Goal: Task Accomplishment & Management: Complete application form

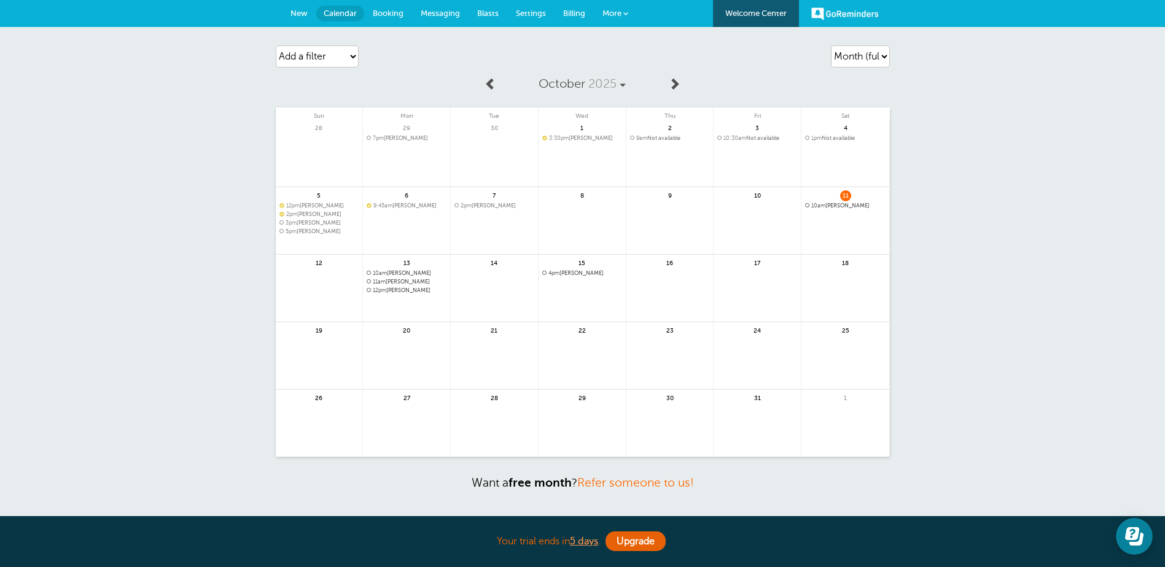
drag, startPoint x: 853, startPoint y: 204, endPoint x: 829, endPoint y: 236, distance: 39.9
click at [852, 204] on span "10am Zhane Barrett" at bounding box center [845, 206] width 80 height 7
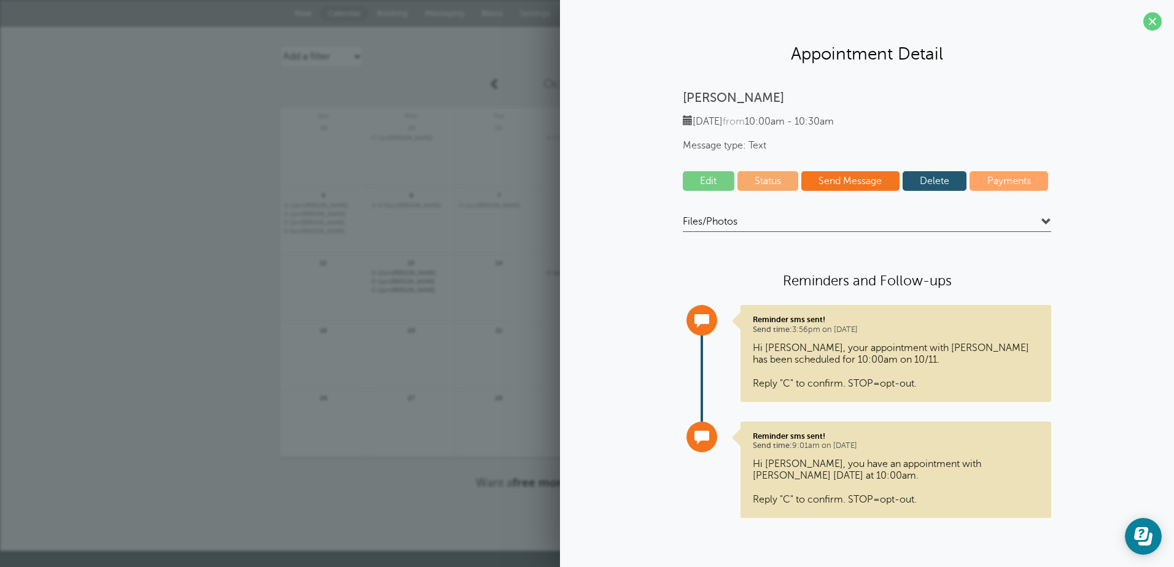
click at [713, 177] on link "Edit" at bounding box center [709, 181] width 52 height 20
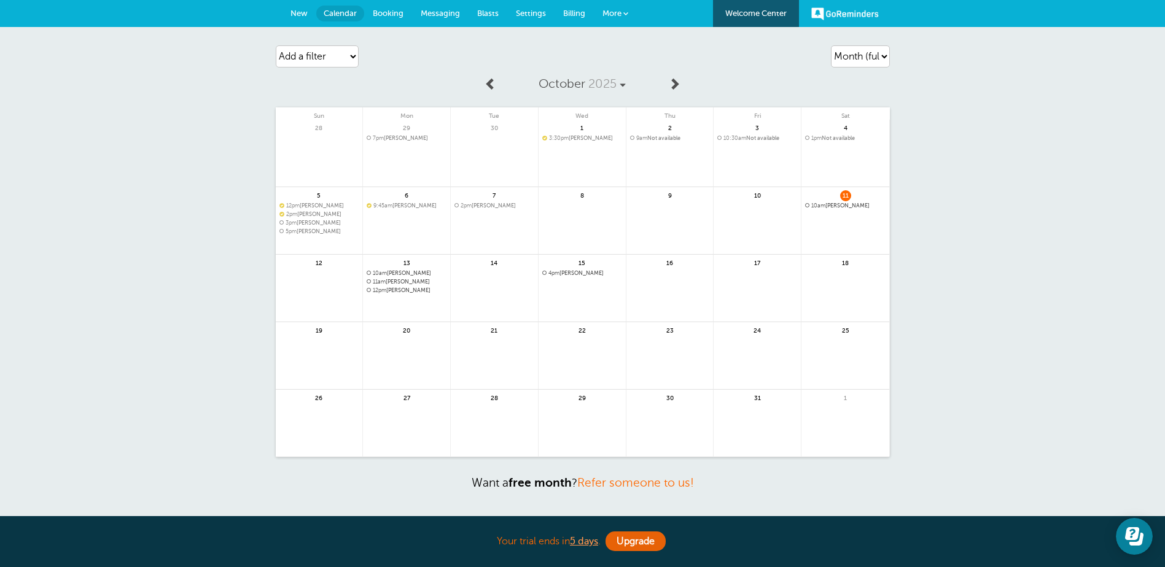
click at [833, 203] on span "10am Zhane Barrett" at bounding box center [845, 206] width 80 height 7
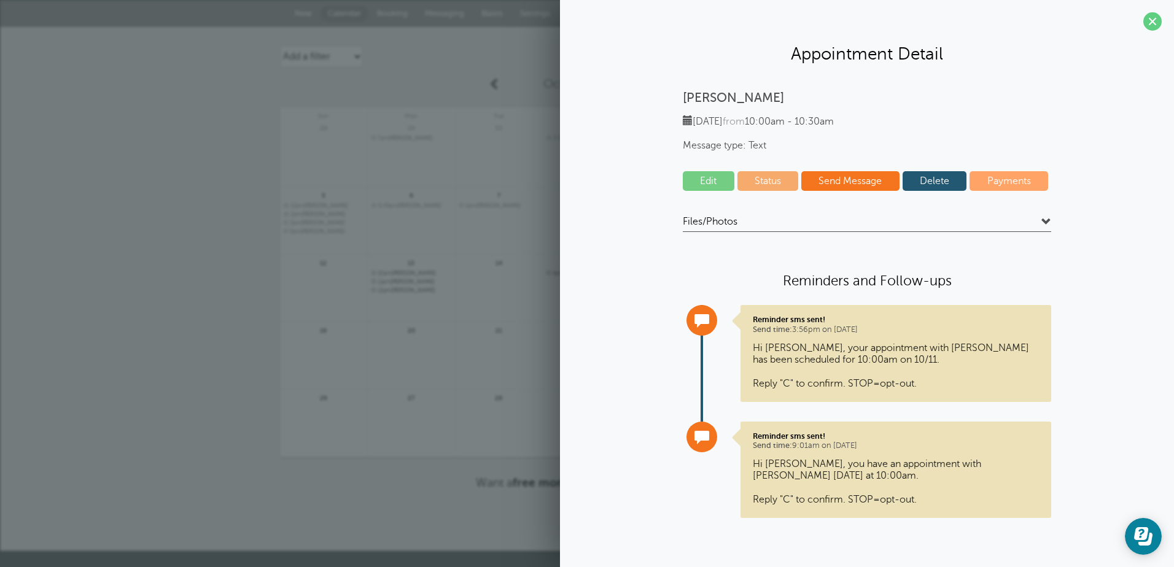
click at [845, 177] on link "Send Message" at bounding box center [850, 181] width 98 height 20
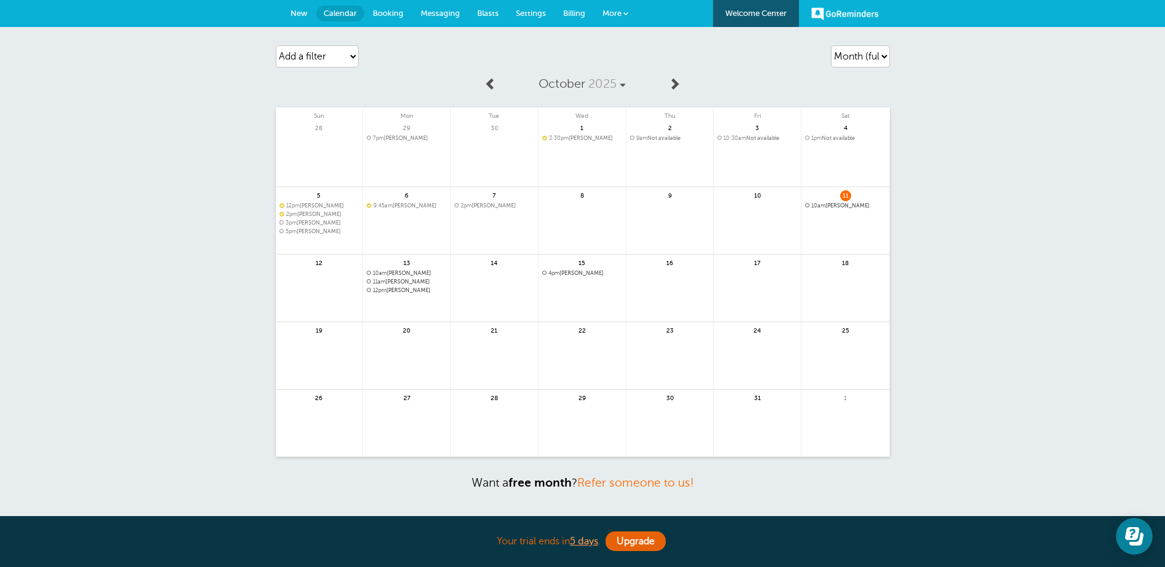
click at [845, 204] on span "10am Zhane Barrett" at bounding box center [845, 206] width 80 height 7
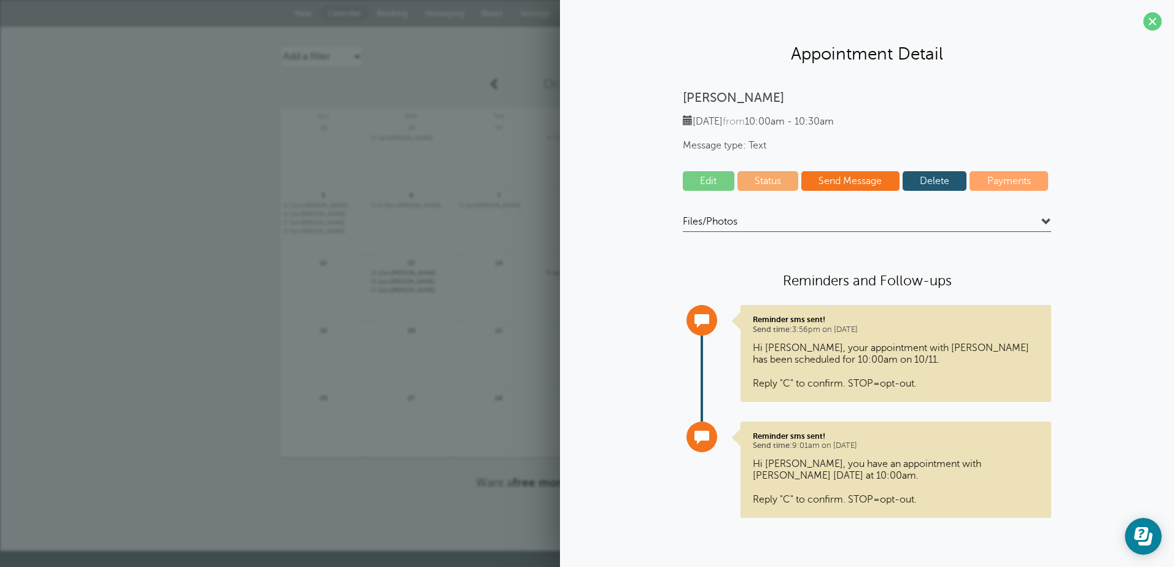
click at [1044, 219] on span at bounding box center [1046, 222] width 10 height 10
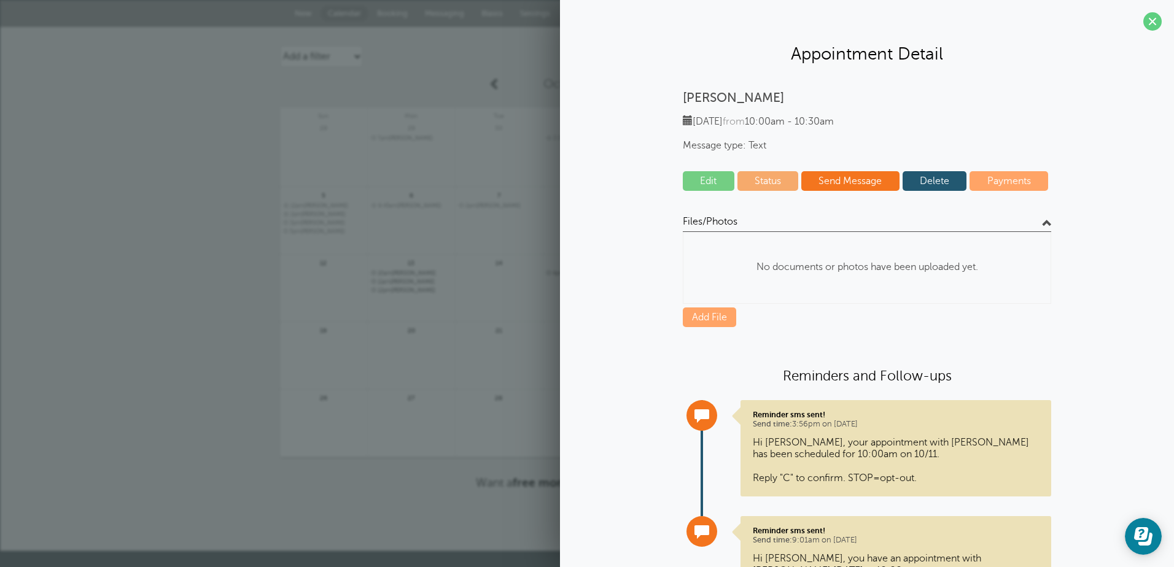
click at [1144, 16] on span at bounding box center [1152, 21] width 18 height 18
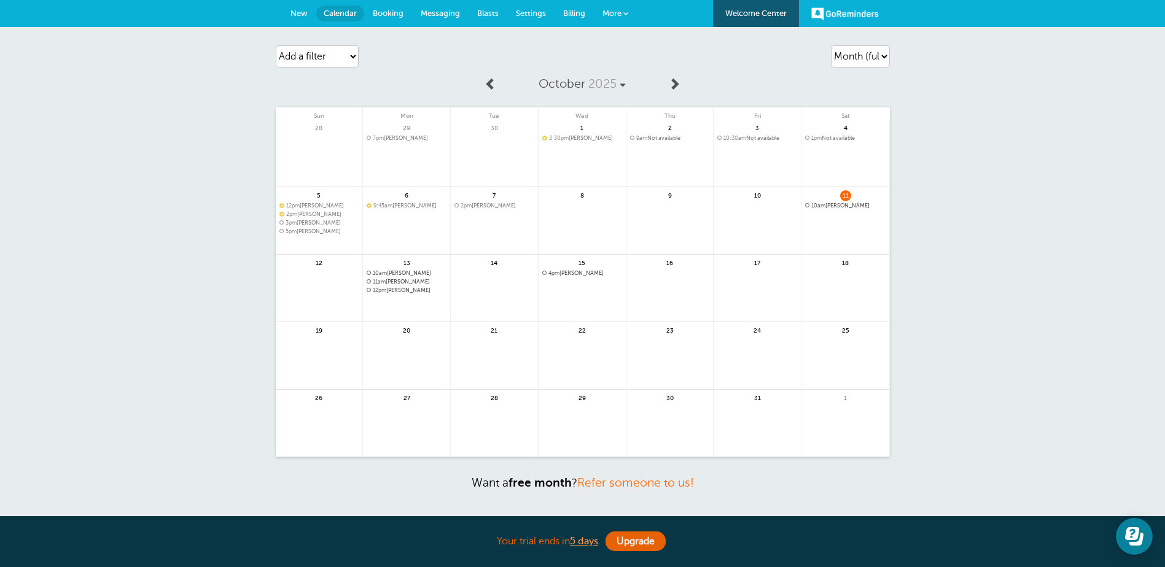
click at [381, 15] on span "Booking" at bounding box center [388, 13] width 31 height 9
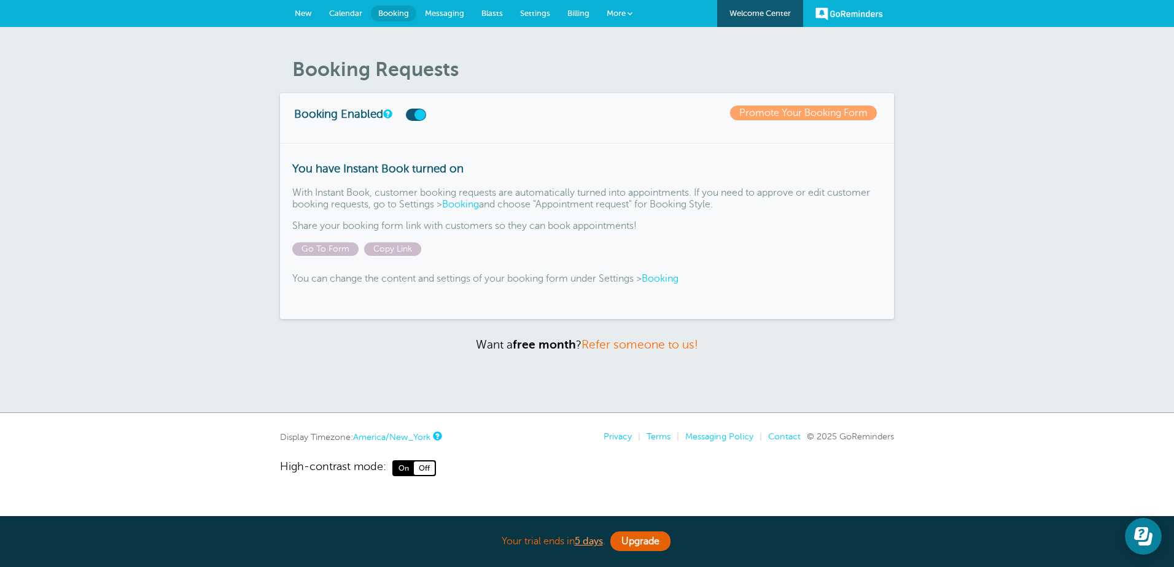
click at [345, 10] on span "Calendar" at bounding box center [345, 13] width 33 height 9
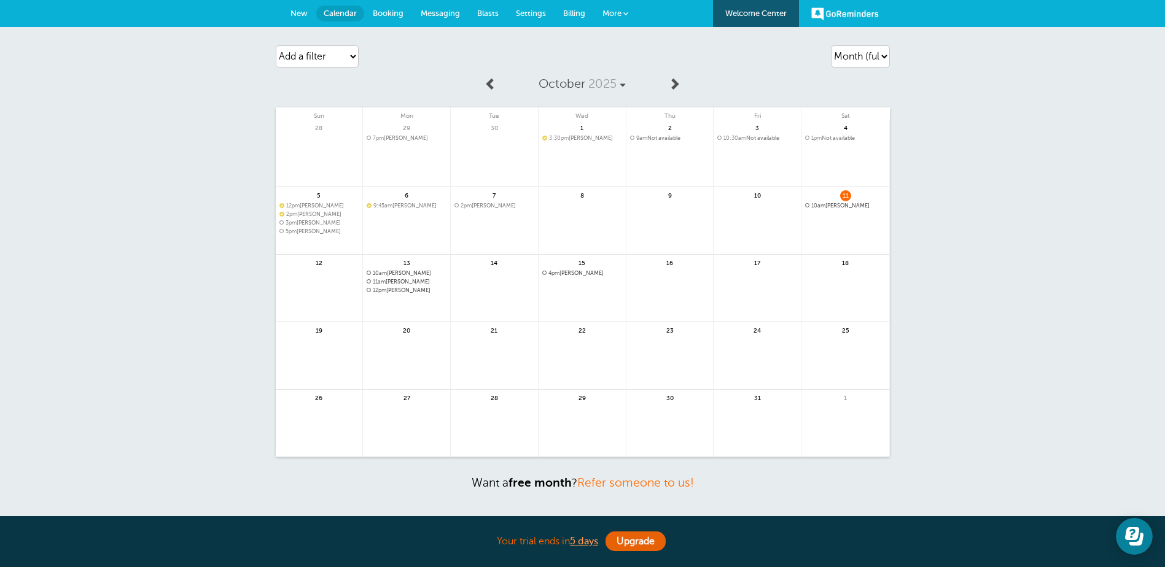
click at [391, 13] on span "Booking" at bounding box center [388, 13] width 31 height 9
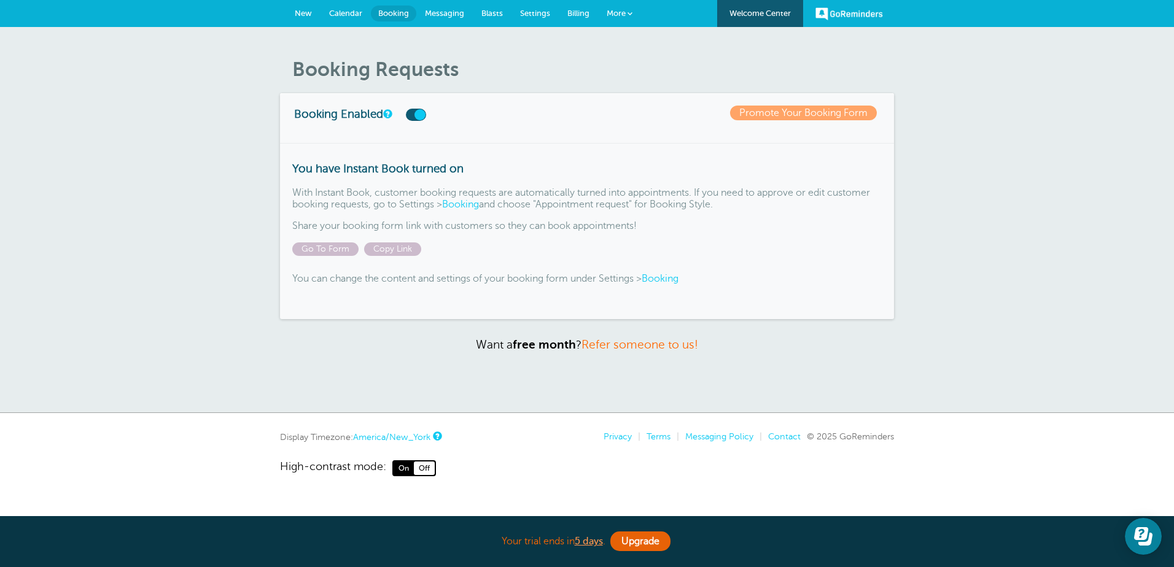
click at [341, 10] on span "Calendar" at bounding box center [345, 13] width 33 height 9
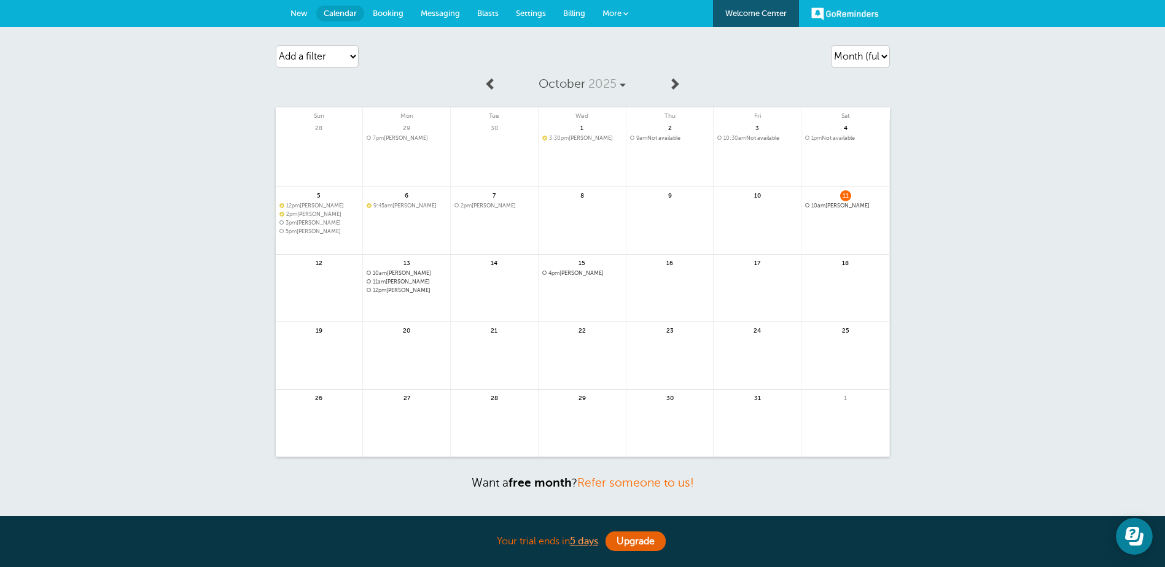
click at [296, 15] on span "New" at bounding box center [298, 13] width 17 height 9
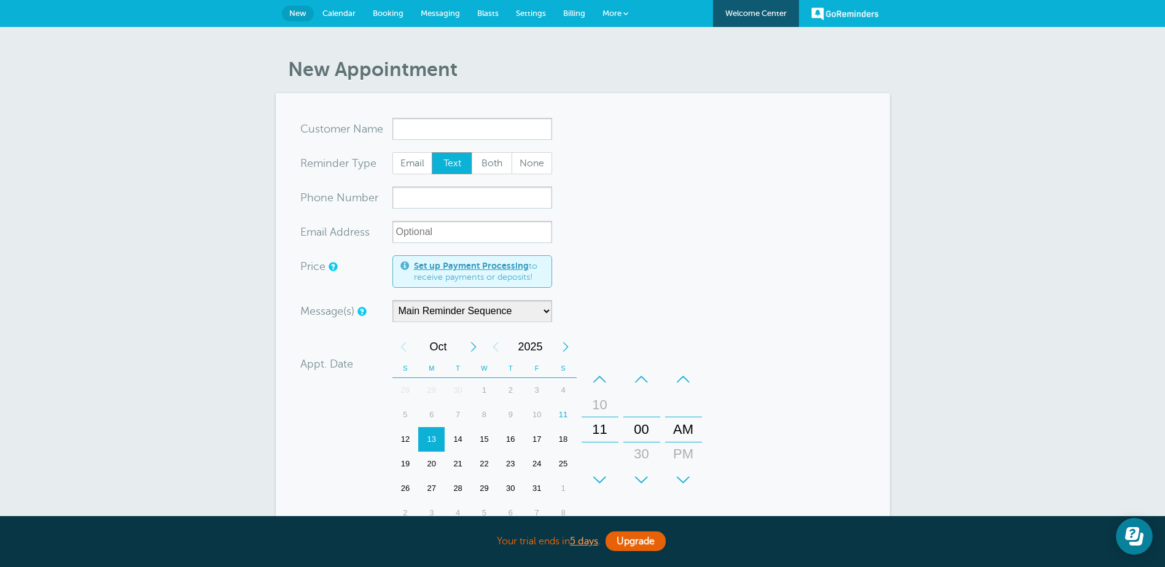
click at [527, 133] on input "x-no-autofill" at bounding box center [472, 129] width 160 height 22
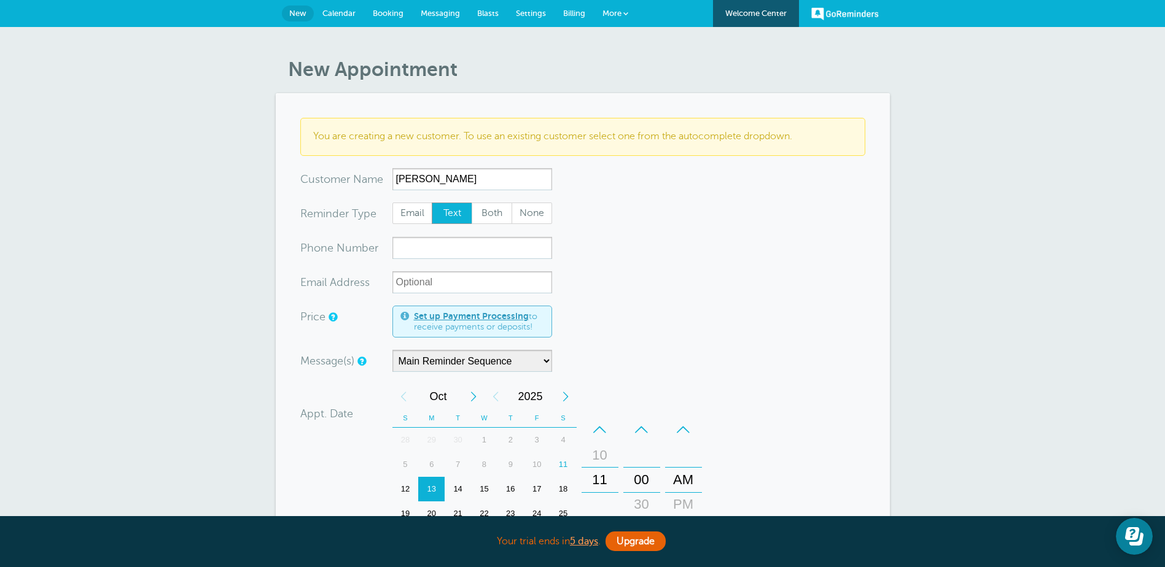
type input "Christine Guider"
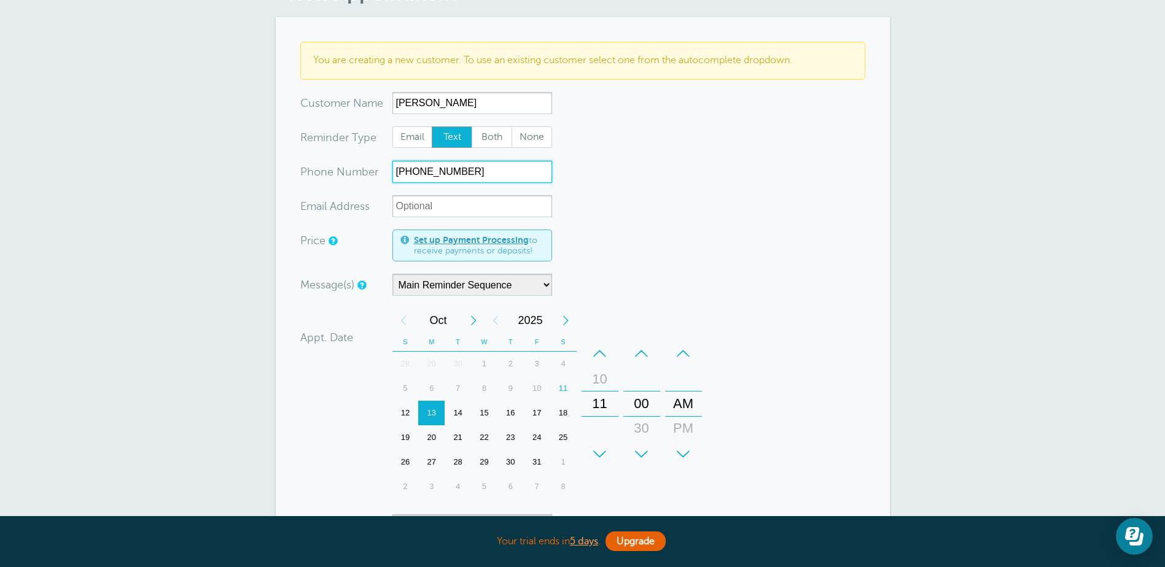
scroll to position [184, 0]
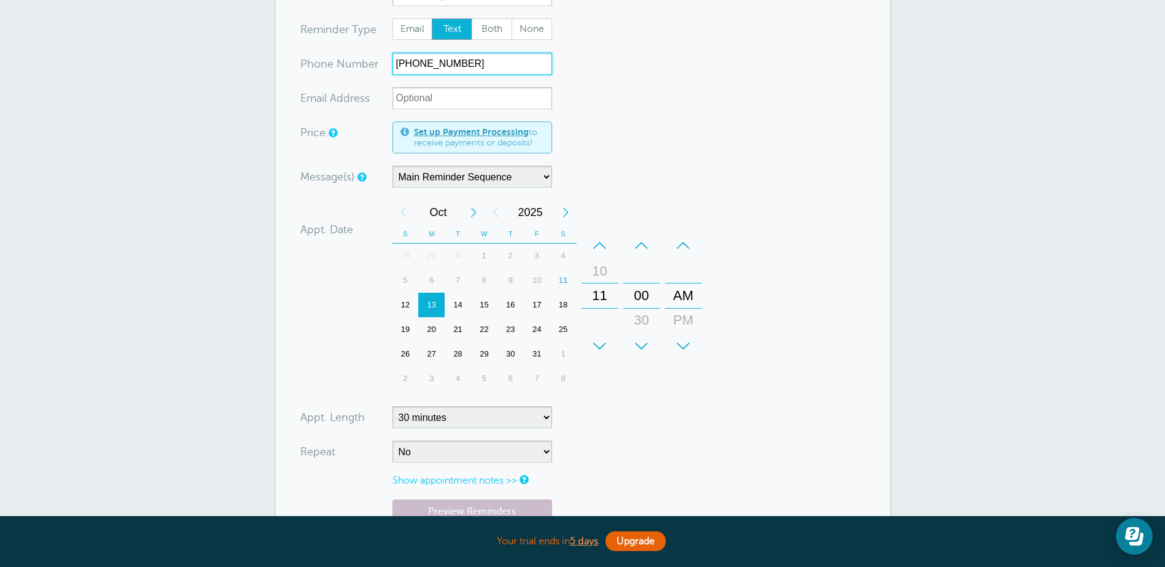
click at [485, 326] on div "22" at bounding box center [484, 329] width 26 height 25
click at [602, 342] on div "+" at bounding box center [599, 346] width 37 height 25
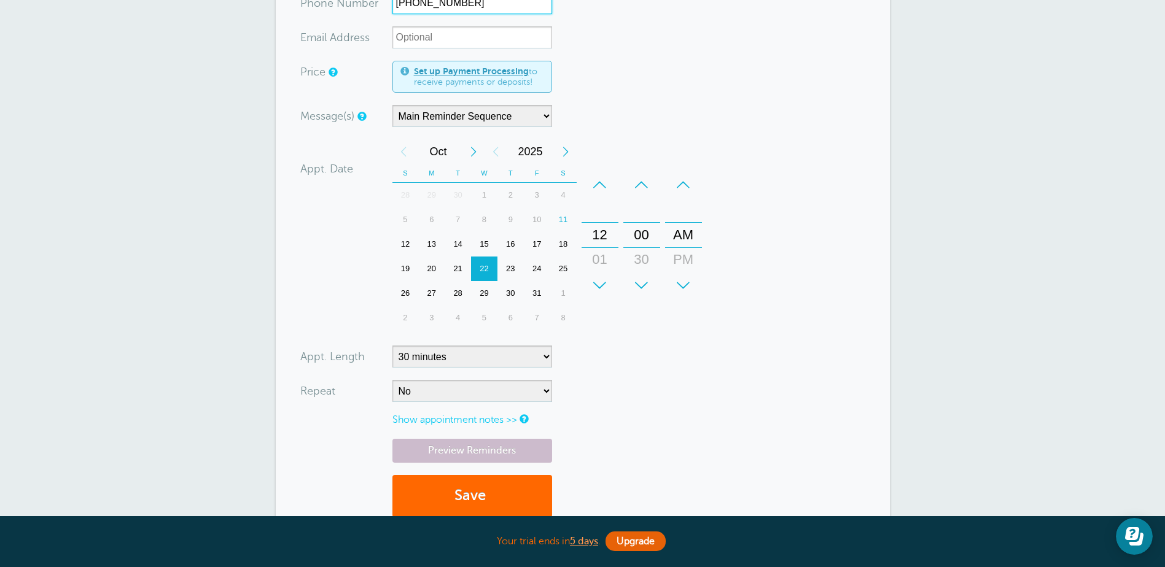
scroll to position [246, 0]
click at [603, 284] on div "+" at bounding box center [599, 285] width 37 height 25
click at [601, 182] on div "–" at bounding box center [599, 184] width 37 height 25
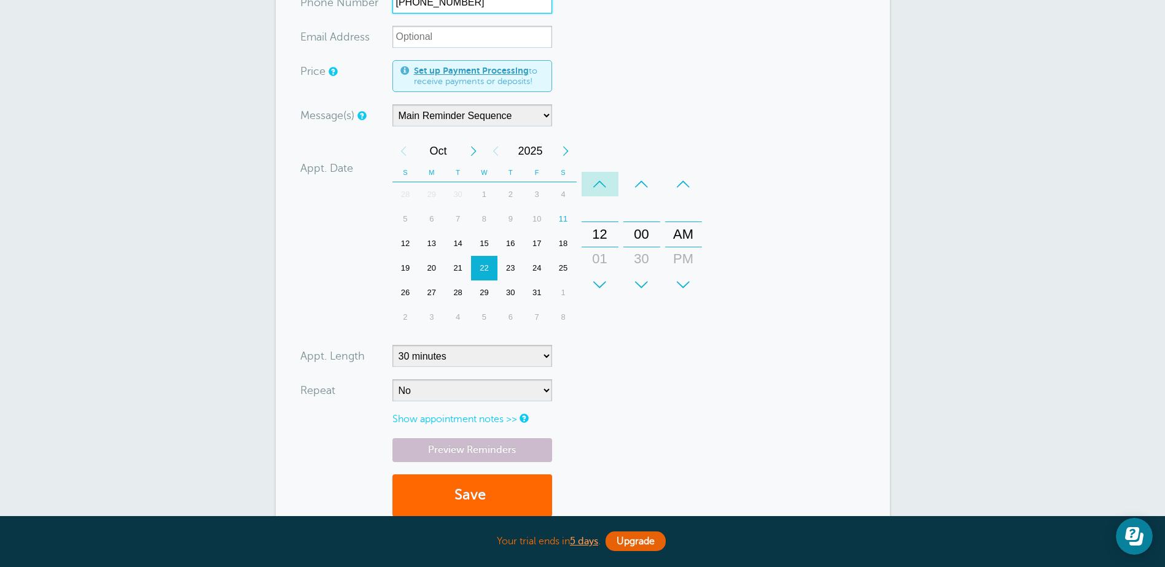
click at [601, 182] on div "–" at bounding box center [599, 184] width 37 height 25
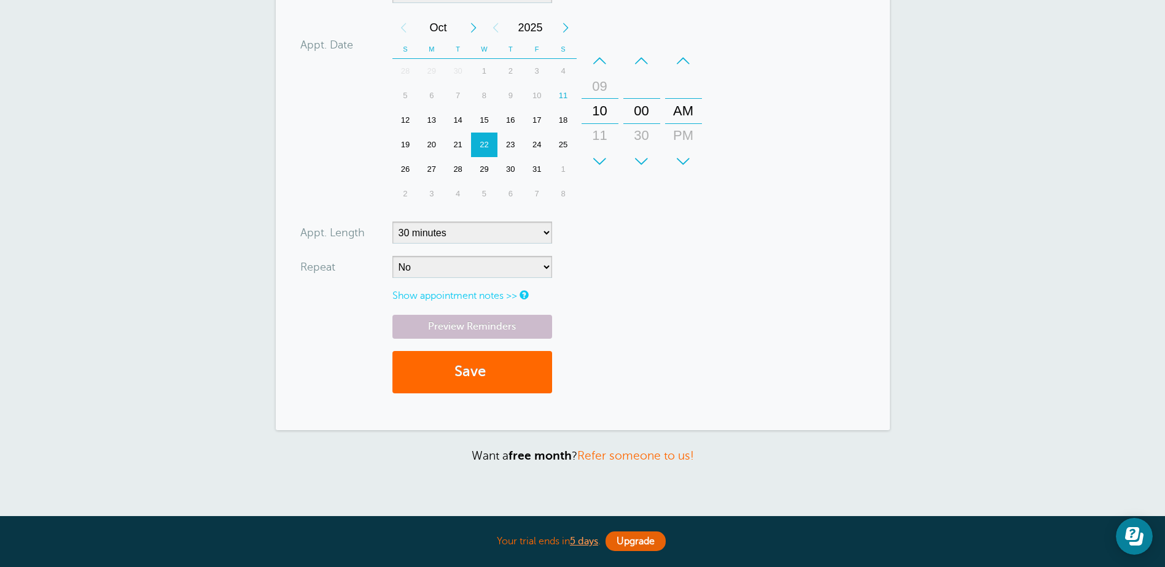
scroll to position [463, 0]
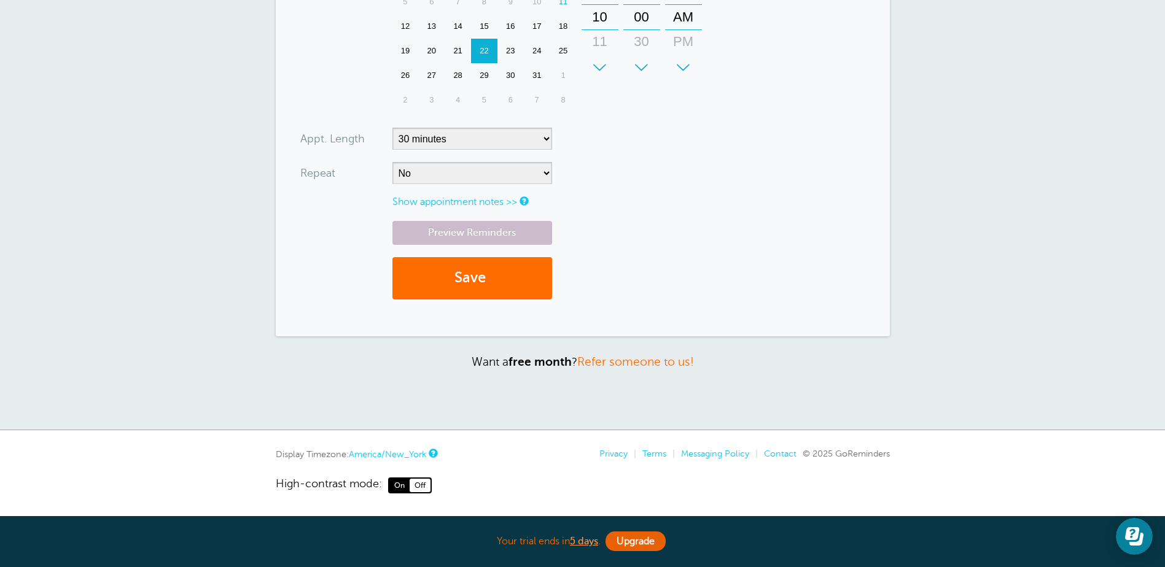
type input "201 683-1424"
click at [470, 276] on button "Save" at bounding box center [472, 278] width 160 height 42
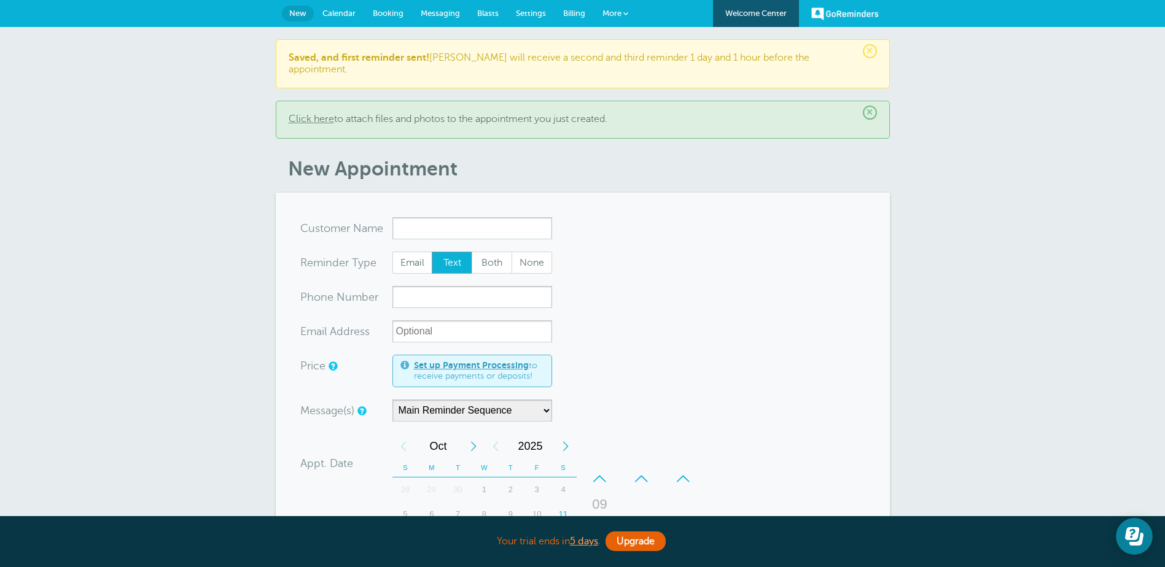
drag, startPoint x: 351, startPoint y: 13, endPoint x: 450, endPoint y: 46, distance: 104.8
click at [350, 13] on span "Calendar" at bounding box center [338, 13] width 33 height 9
